Goal: Task Accomplishment & Management: Manage account settings

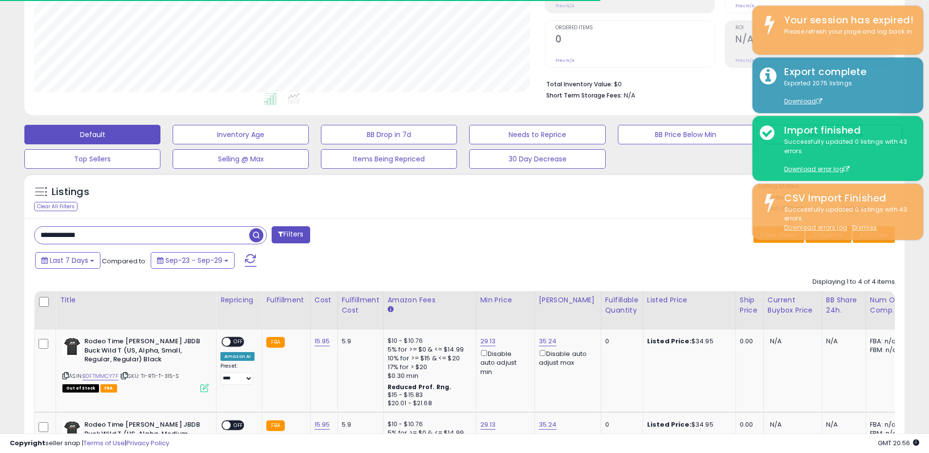
scroll to position [200, 510]
